Goal: Find contact information: Find contact information

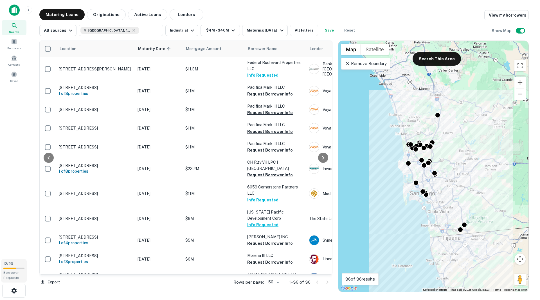
scroll to position [28, 54]
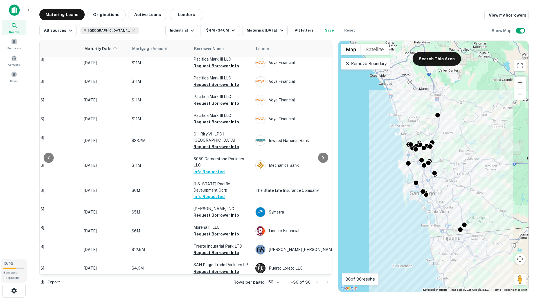
click at [14, 273] on span "Borrower Requests" at bounding box center [11, 274] width 16 height 9
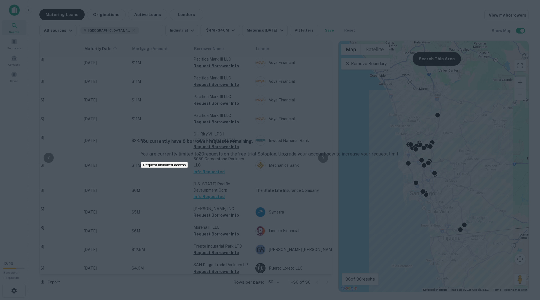
click at [21, 100] on div "You currently have 8 borrower requests remaining. You are currently limited to …" at bounding box center [270, 150] width 540 height 300
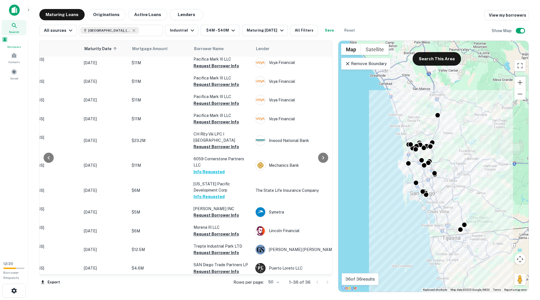
click at [8, 42] on span at bounding box center [5, 39] width 6 height 6
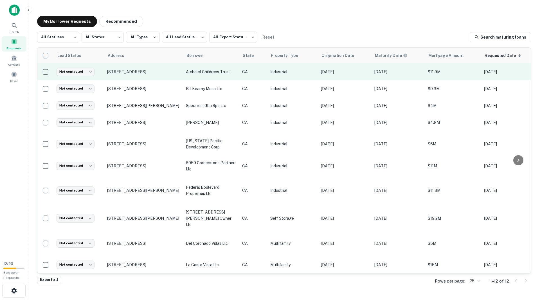
click at [213, 76] on td "alchalel childrens trust" at bounding box center [211, 71] width 56 height 17
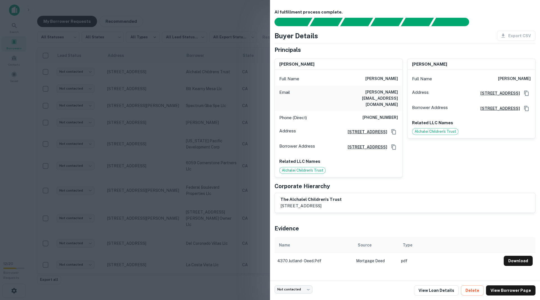
drag, startPoint x: 371, startPoint y: 80, endPoint x: 400, endPoint y: 79, distance: 29.0
click at [400, 79] on div "Full Name isaac alchalel" at bounding box center [339, 79] width 128 height 14
copy h6 "isaac alchalel"
drag, startPoint x: 351, startPoint y: 92, endPoint x: 399, endPoint y: 91, distance: 47.6
click at [399, 91] on div "Email isaac@goldengiftllc.com" at bounding box center [339, 98] width 128 height 25
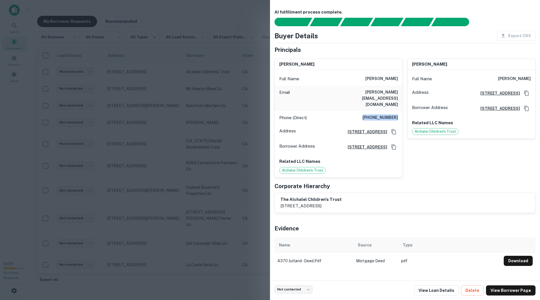
drag, startPoint x: 366, startPoint y: 105, endPoint x: 397, endPoint y: 103, distance: 31.6
click at [397, 114] on h6 "(323) 397-9859" at bounding box center [380, 117] width 35 height 7
copy h6 "(323) 397-9859"
drag, startPoint x: 352, startPoint y: 92, endPoint x: 398, endPoint y: 91, distance: 46.4
click at [398, 91] on div "Email isaac@goldengiftllc.com" at bounding box center [339, 98] width 128 height 25
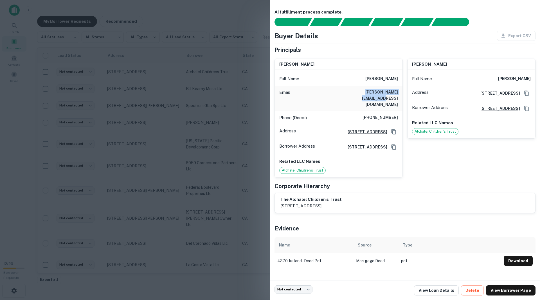
copy h6 "isaac@goldengiftllc.com"
drag, startPoint x: 419, startPoint y: 199, endPoint x: 280, endPoint y: 192, distance: 139.5
click at [280, 193] on div "the alchalel children's trust 12631 imperial highway, suite f-232-1, santa fe s…" at bounding box center [405, 203] width 261 height 20
copy div "the alchalel children's trust 12631 imperial highway, suite f-232-1, santa fe s…"
click at [180, 12] on div at bounding box center [270, 150] width 540 height 300
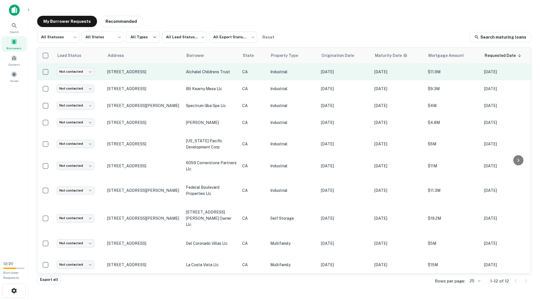
click at [88, 76] on td "Not contacted **** ​" at bounding box center [79, 71] width 51 height 17
click at [89, 72] on body "Search Borrowers Contacts Saved 12 / 20 Borrower Requests My Borrower Requests …" at bounding box center [270, 150] width 540 height 300
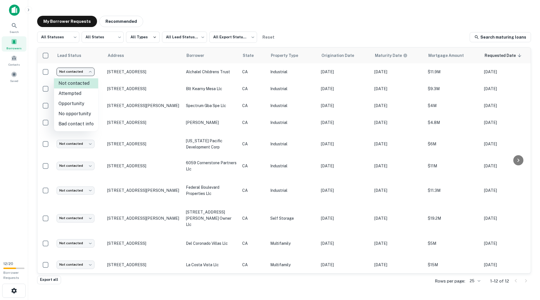
click at [80, 93] on li "Attempted" at bounding box center [76, 93] width 44 height 10
type input "*********"
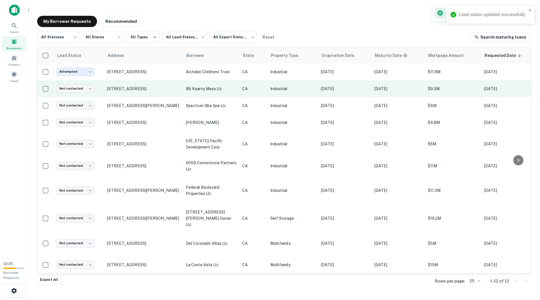
click at [180, 87] on td "[STREET_ADDRESS]" at bounding box center [143, 88] width 79 height 17
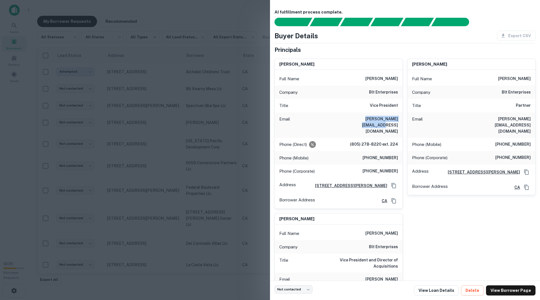
drag, startPoint x: 346, startPoint y: 119, endPoint x: 395, endPoint y: 119, distance: 49.0
click at [395, 119] on div "Email dan@blt-enterprises.com" at bounding box center [339, 124] width 128 height 25
copy h6 "dan@blt-enterprises.com"
click at [191, 23] on div at bounding box center [270, 150] width 540 height 300
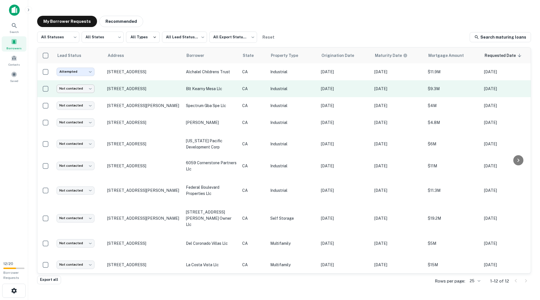
click at [82, 87] on body "Search Borrowers Contacts Saved 12 / 20 Borrower Requests My Borrower Requests …" at bounding box center [270, 150] width 540 height 300
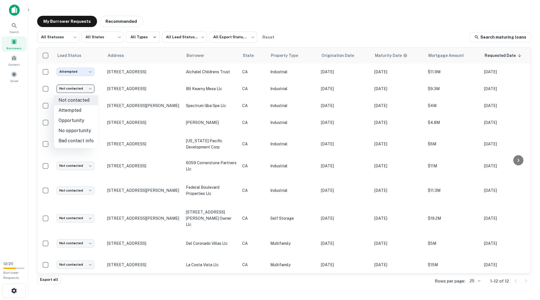
click at [76, 109] on li "Attempted" at bounding box center [76, 110] width 44 height 10
type input "*********"
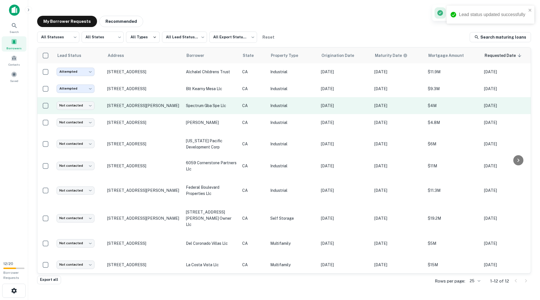
click at [180, 109] on td "[STREET_ADDRESS][PERSON_NAME]" at bounding box center [143, 105] width 79 height 17
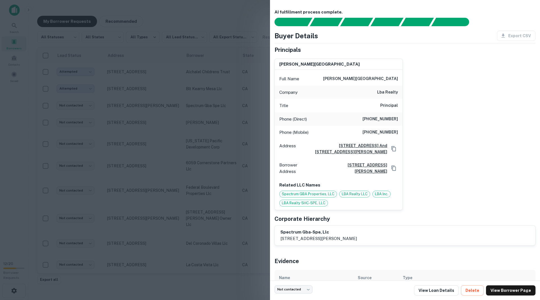
click at [176, 53] on div at bounding box center [270, 150] width 540 height 300
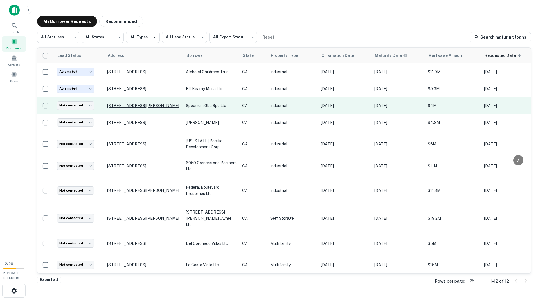
click at [170, 105] on p "[STREET_ADDRESS][PERSON_NAME]" at bounding box center [143, 105] width 73 height 5
click at [177, 108] on p "[STREET_ADDRESS][PERSON_NAME]" at bounding box center [143, 105] width 73 height 5
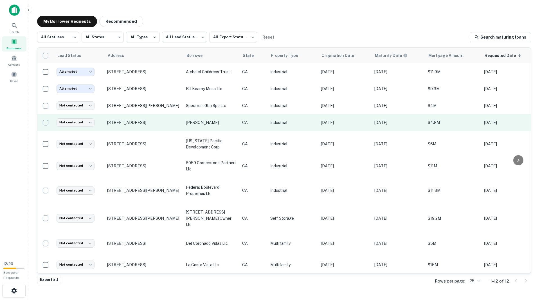
click at [219, 125] on p "swank tod" at bounding box center [211, 122] width 51 height 6
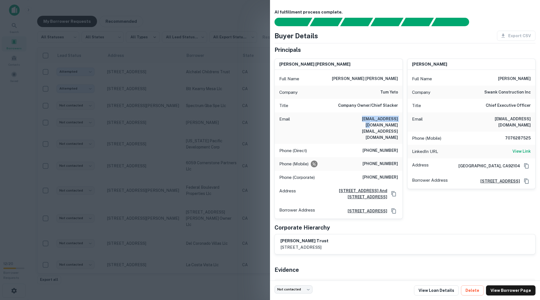
drag, startPoint x: 357, startPoint y: 119, endPoint x: 396, endPoint y: 119, distance: 38.6
click at [396, 119] on h6 "swank@tumyeto.net todswank@gmail.com" at bounding box center [365, 128] width 68 height 25
copy h6 "swank@tumyeto.net"
drag, startPoint x: 367, startPoint y: 138, endPoint x: 395, endPoint y: 137, distance: 28.7
click at [395, 147] on h6 "(619) 294-4560" at bounding box center [380, 150] width 35 height 7
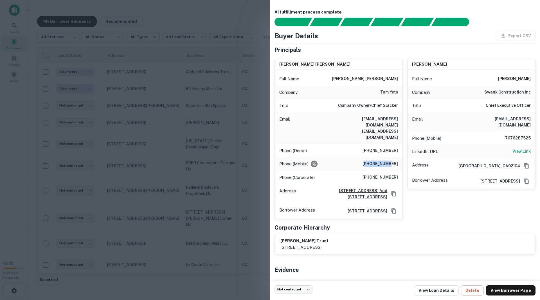
drag, startPoint x: 371, startPoint y: 150, endPoint x: 395, endPoint y: 150, distance: 23.4
click at [395, 160] on h6 "+6195587875" at bounding box center [380, 163] width 35 height 7
copy h6 "6195587875"
drag, startPoint x: 352, startPoint y: 124, endPoint x: 396, endPoint y: 124, distance: 43.3
click at [396, 124] on h6 "swank@tumyeto.net todswank@gmail.com" at bounding box center [365, 128] width 68 height 25
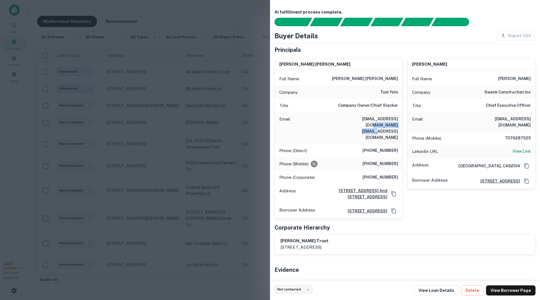
copy h6 "todswank@gmail.com"
click at [19, 138] on div at bounding box center [270, 150] width 540 height 300
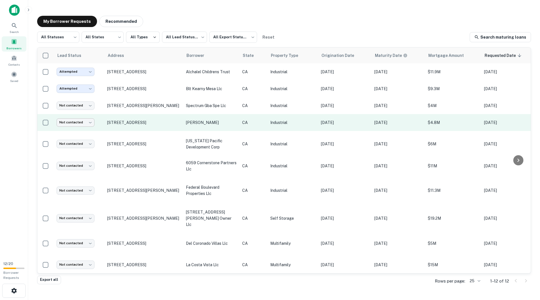
click at [90, 120] on body "Search Borrowers Contacts Saved 12 / 20 Borrower Requests My Borrower Requests …" at bounding box center [270, 150] width 540 height 300
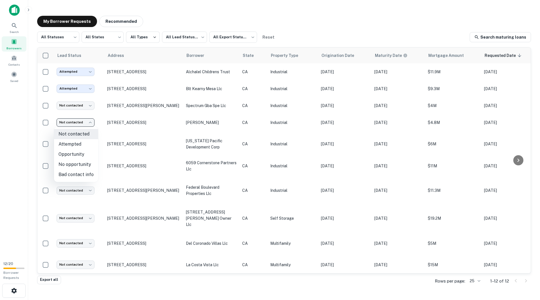
drag, startPoint x: 79, startPoint y: 143, endPoint x: 88, endPoint y: 143, distance: 8.7
click at [79, 143] on li "Attempted" at bounding box center [76, 144] width 44 height 10
type input "*********"
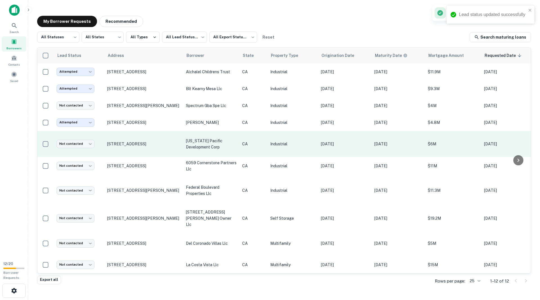
click at [224, 147] on p "hawaii pacific development corp" at bounding box center [211, 144] width 51 height 12
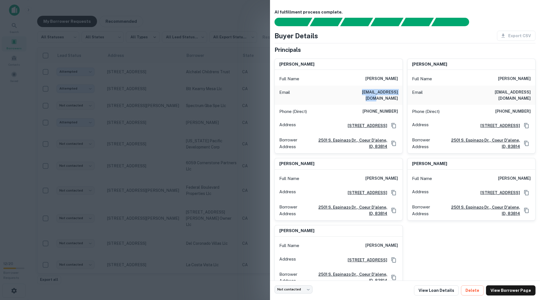
drag, startPoint x: 353, startPoint y: 92, endPoint x: 396, endPoint y: 91, distance: 43.3
click at [396, 91] on div "Email lenganote@gmail.com" at bounding box center [339, 95] width 128 height 19
copy h6 "lenganote@gmail.com"
drag, startPoint x: 366, startPoint y: 103, endPoint x: 397, endPoint y: 104, distance: 30.7
click at [397, 105] on div "Phone (Direct) (415) 939-7585" at bounding box center [339, 112] width 128 height 14
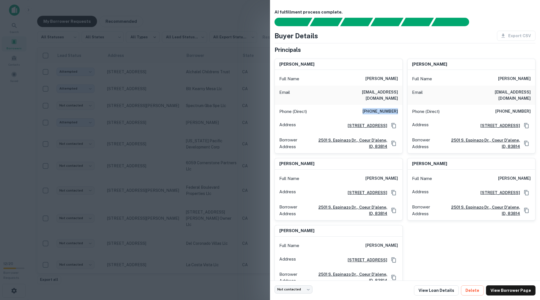
copy h6 "(415) 939-7585"
click at [15, 125] on div at bounding box center [270, 150] width 540 height 300
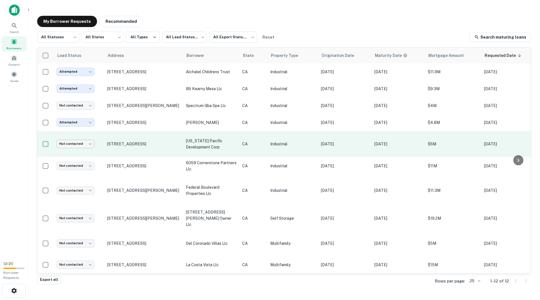
click at [88, 143] on body "Search Borrowers Contacts Saved 12 / 20 Borrower Requests My Borrower Requests …" at bounding box center [270, 150] width 540 height 300
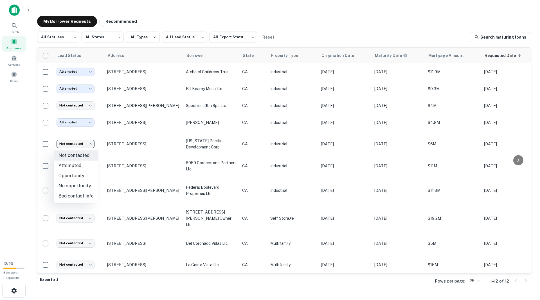
click at [71, 163] on li "Attempted" at bounding box center [76, 165] width 44 height 10
type input "*********"
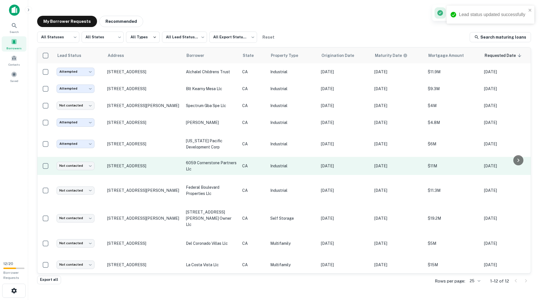
click at [207, 169] on p "6059 cornerstone partners llc" at bounding box center [211, 166] width 51 height 12
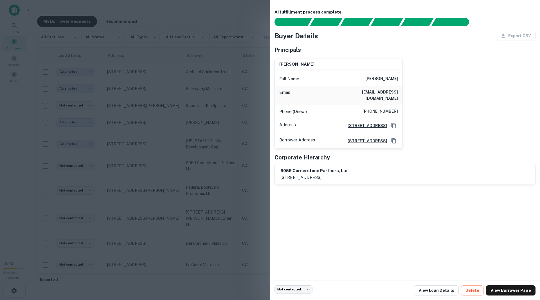
drag, startPoint x: 362, startPoint y: 78, endPoint x: 400, endPoint y: 76, distance: 37.5
click at [400, 76] on div "Full Name timothy mullahey" at bounding box center [339, 79] width 128 height 14
drag, startPoint x: 354, startPoint y: 94, endPoint x: 398, endPoint y: 91, distance: 44.3
click at [398, 91] on div "Email tmullahey@hotmail.com" at bounding box center [339, 95] width 128 height 19
drag, startPoint x: 365, startPoint y: 104, endPoint x: 400, endPoint y: 104, distance: 35.2
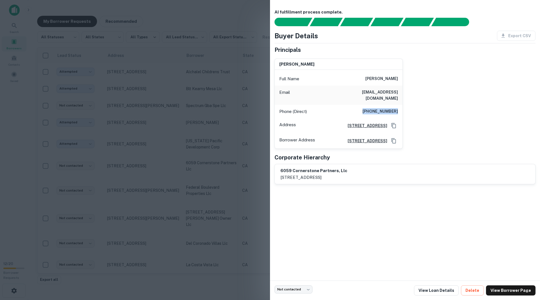
click at [400, 105] on div "Phone (Direct) (805) 878-2203" at bounding box center [339, 112] width 128 height 14
click at [221, 57] on div at bounding box center [270, 150] width 540 height 300
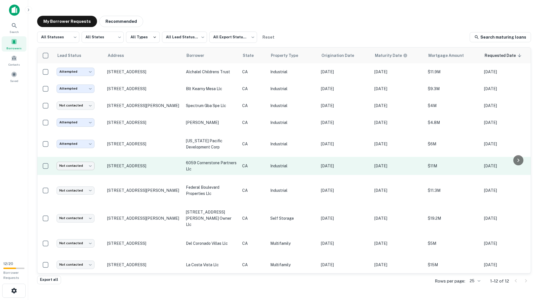
click at [79, 165] on body "Search Borrowers Contacts Saved 12 / 20 Borrower Requests My Borrower Requests …" at bounding box center [270, 150] width 540 height 300
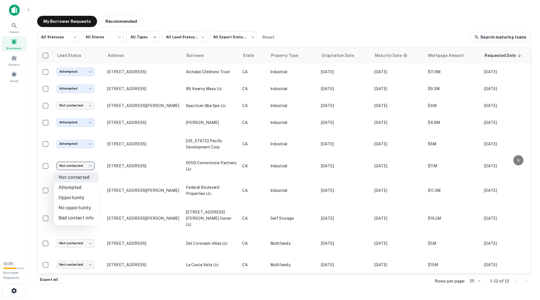
click at [74, 185] on li "Attempted" at bounding box center [76, 187] width 44 height 10
type input "*********"
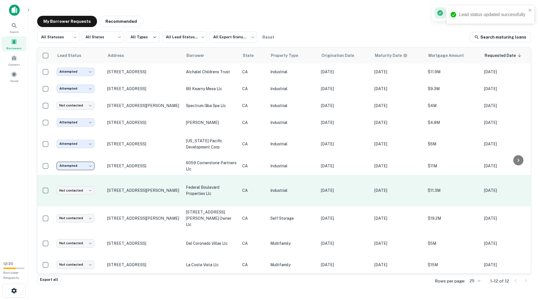
click at [211, 186] on p "federal boulevard properties llc" at bounding box center [211, 190] width 51 height 12
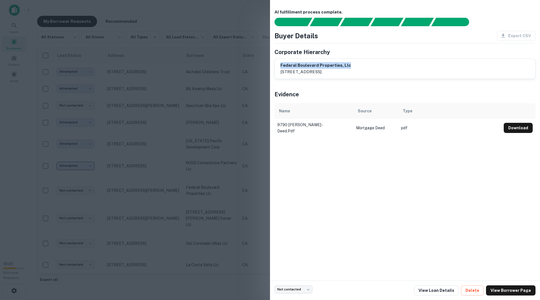
drag, startPoint x: 351, startPoint y: 65, endPoint x: 279, endPoint y: 67, distance: 71.2
click at [279, 67] on div "federal boulevard properties, llc 6670 federal blvd., lemon grove, ca, 91945" at bounding box center [405, 69] width 261 height 20
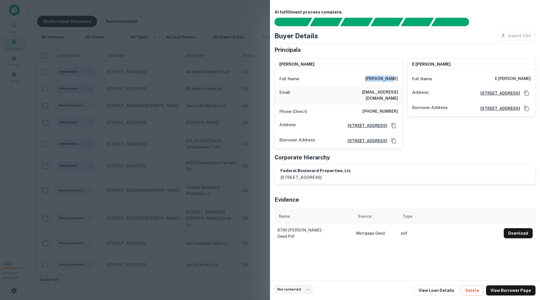
drag, startPoint x: 374, startPoint y: 77, endPoint x: 399, endPoint y: 76, distance: 24.5
click at [399, 76] on div "Full Name sandra burr" at bounding box center [339, 79] width 128 height 14
